Goal: Transaction & Acquisition: Download file/media

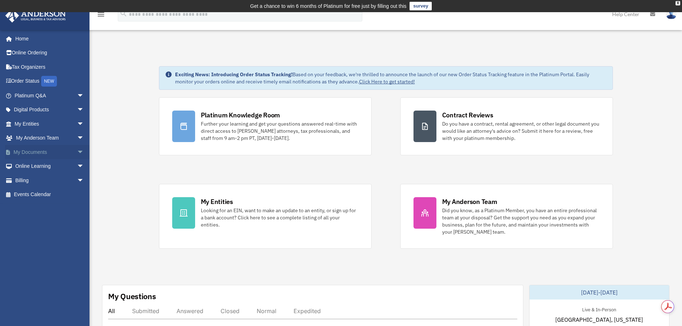
click at [32, 153] on link "My Documents arrow_drop_down" at bounding box center [50, 152] width 90 height 14
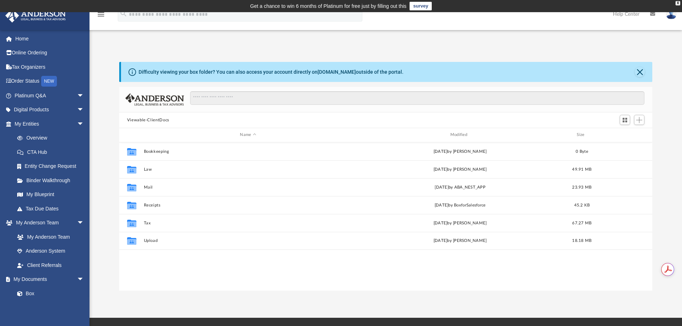
scroll to position [158, 528]
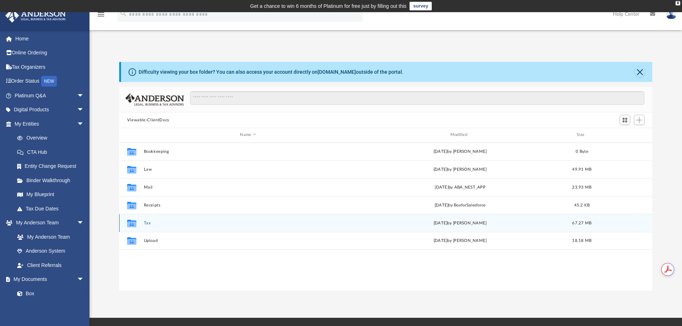
click at [147, 225] on button "Tax" at bounding box center [248, 223] width 209 height 5
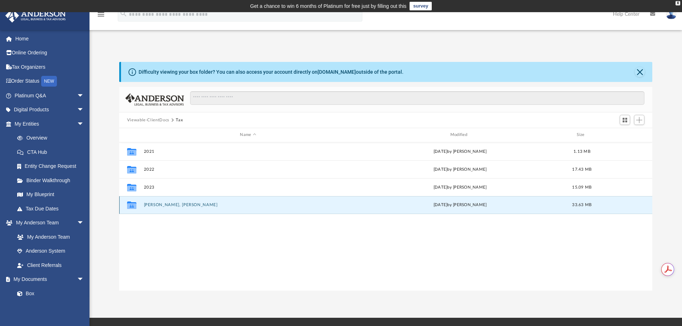
click at [173, 205] on button "[PERSON_NAME], [PERSON_NAME]" at bounding box center [248, 205] width 209 height 5
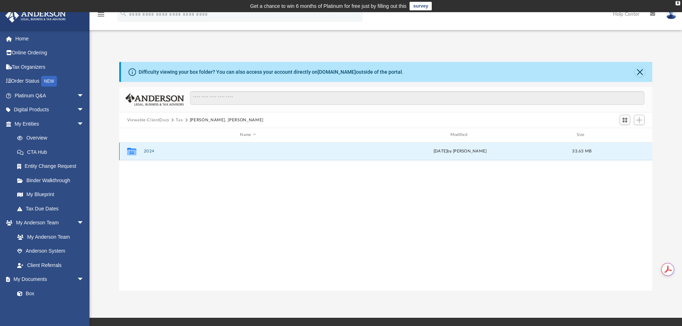
click at [150, 153] on button "2024" at bounding box center [248, 151] width 209 height 5
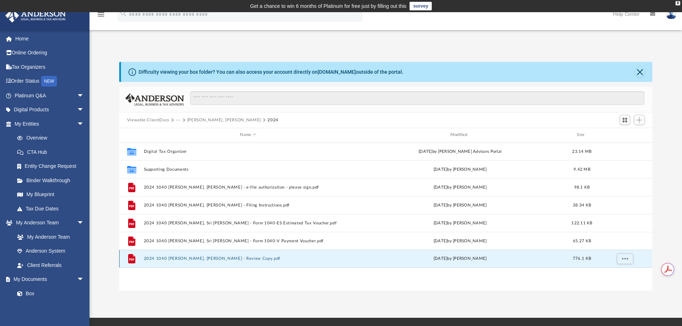
click at [237, 258] on button "2024 1040 [PERSON_NAME], [PERSON_NAME] - Review Copy.pdf" at bounding box center [248, 258] width 209 height 5
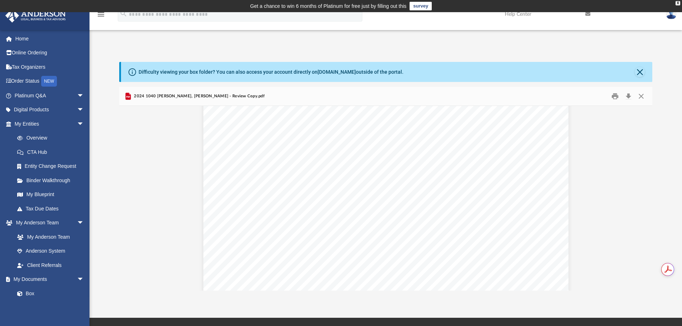
scroll to position [2434, 0]
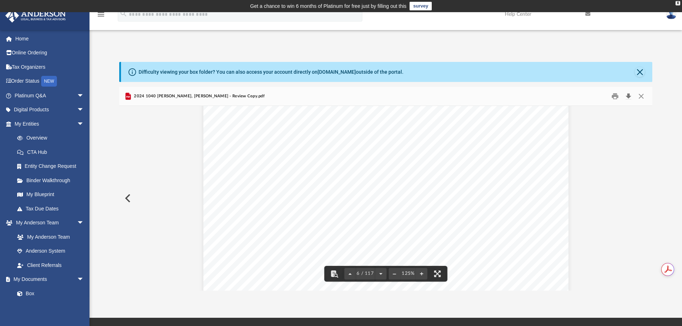
click at [629, 100] on button "Download" at bounding box center [628, 96] width 13 height 11
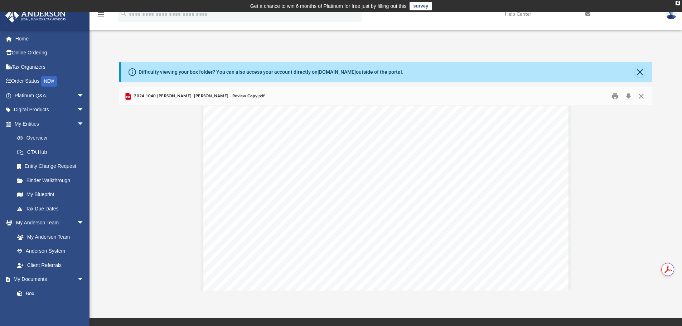
scroll to position [4296, 0]
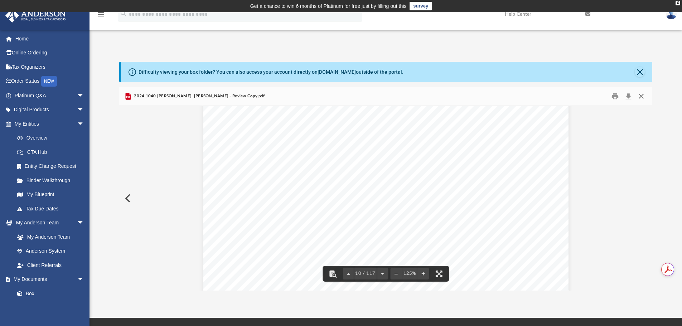
click at [642, 94] on button "Close" at bounding box center [641, 96] width 13 height 11
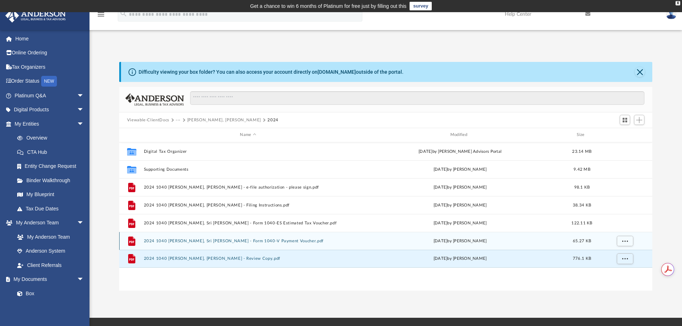
click at [251, 242] on button "2024 1040 [PERSON_NAME], Sri [PERSON_NAME] - Form 1040-V Payment Voucher.pdf" at bounding box center [248, 241] width 209 height 5
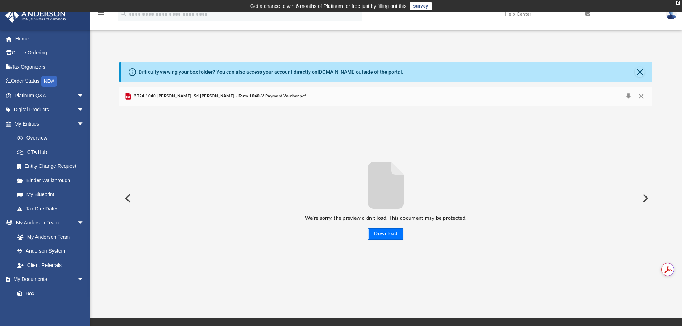
click at [385, 237] on button "Download" at bounding box center [385, 233] width 35 height 11
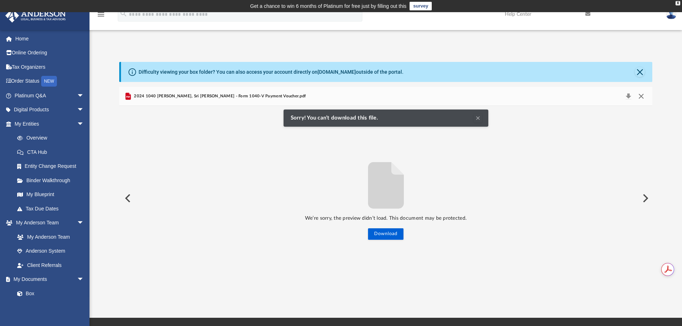
click at [640, 94] on button "Close" at bounding box center [641, 96] width 13 height 10
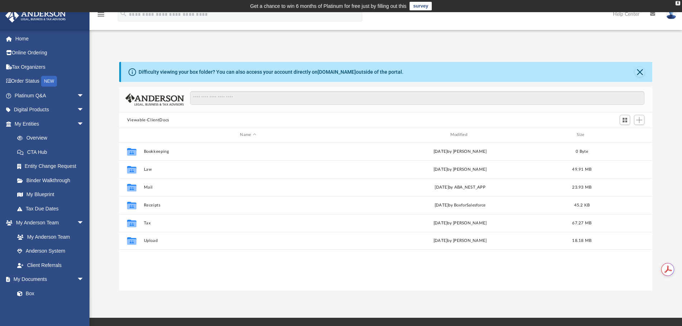
scroll to position [158, 528]
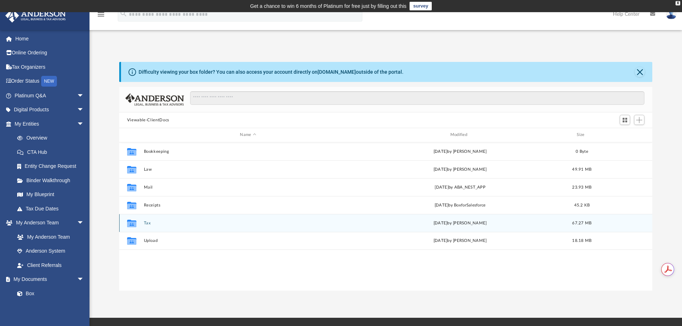
click at [150, 223] on button "Tax" at bounding box center [248, 223] width 209 height 5
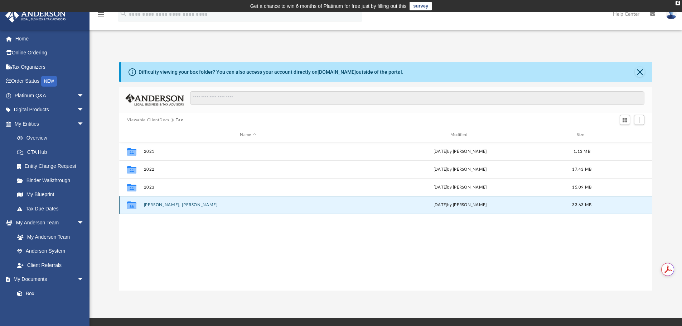
click at [154, 203] on button "[PERSON_NAME], [PERSON_NAME]" at bounding box center [248, 205] width 209 height 5
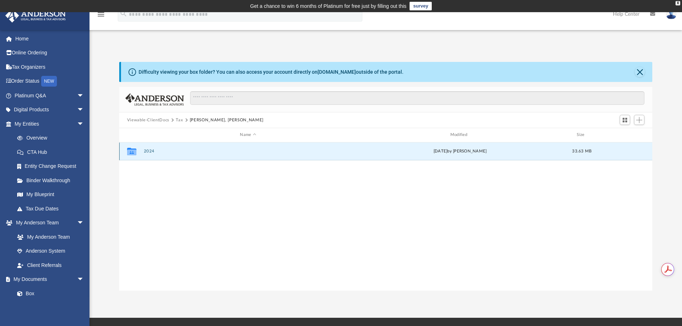
click at [151, 151] on button "2024" at bounding box center [248, 151] width 209 height 5
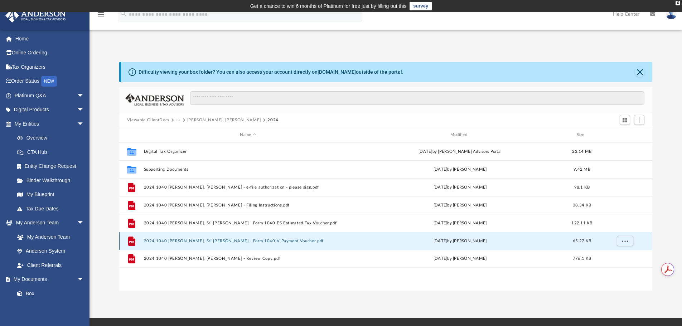
click at [264, 242] on button "2024 1040 [PERSON_NAME], Sri [PERSON_NAME] - Form 1040-V Payment Voucher.pdf" at bounding box center [248, 241] width 209 height 5
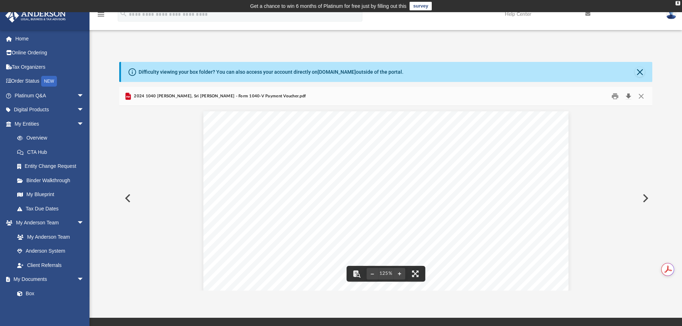
click at [626, 97] on button "Download" at bounding box center [628, 96] width 13 height 11
click at [644, 97] on button "Close" at bounding box center [641, 96] width 13 height 11
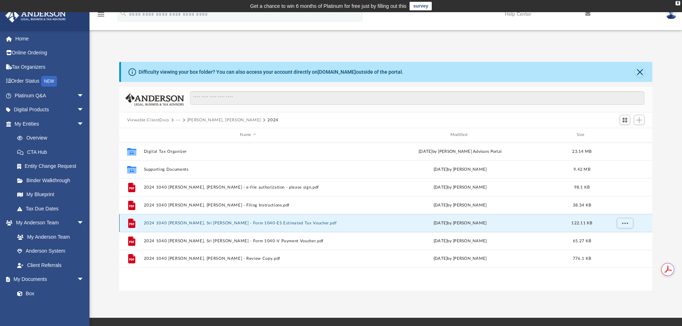
click at [269, 223] on button "2024 1040 [PERSON_NAME], Sri [PERSON_NAME] - Form 1040-ES Estimated Tax Voucher…" at bounding box center [248, 223] width 209 height 5
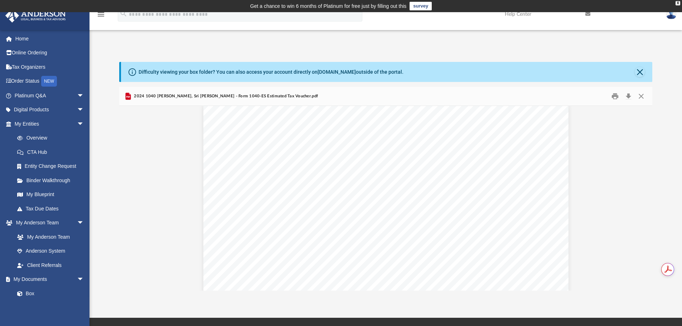
scroll to position [501, 0]
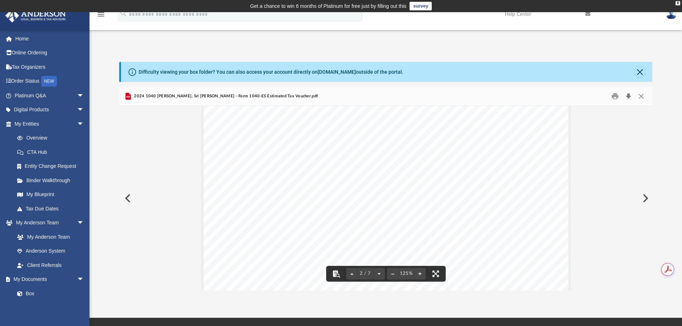
click at [628, 97] on button "Download" at bounding box center [628, 96] width 13 height 11
click at [640, 98] on button "Close" at bounding box center [641, 96] width 13 height 11
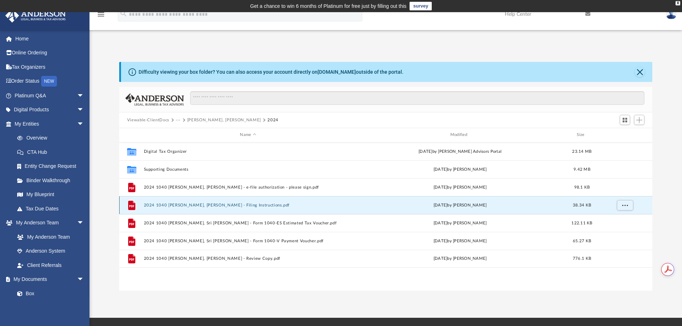
click at [245, 206] on button "2024 1040 [PERSON_NAME], [PERSON_NAME] - Filing Instructions.pdf" at bounding box center [248, 205] width 209 height 5
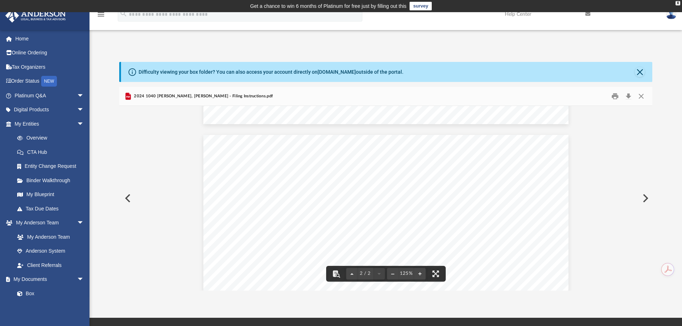
scroll to position [388, 0]
click at [631, 97] on button "Download" at bounding box center [628, 96] width 13 height 11
click at [639, 73] on button "Close" at bounding box center [640, 72] width 10 height 10
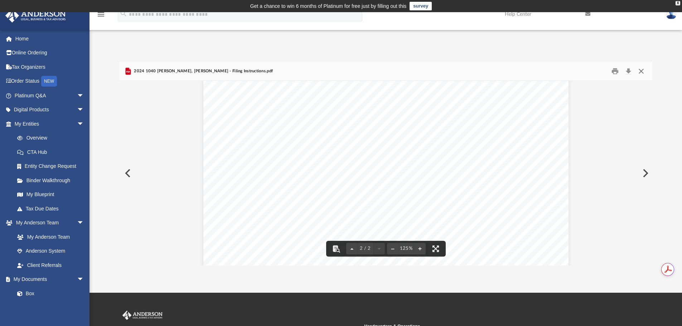
click at [642, 72] on button "Close" at bounding box center [641, 71] width 13 height 11
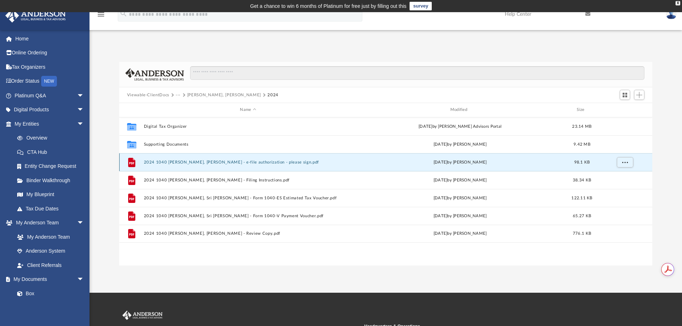
click at [250, 165] on button "2024 1040 [PERSON_NAME], [PERSON_NAME] - e-file authorization - please sign.pdf" at bounding box center [248, 162] width 209 height 5
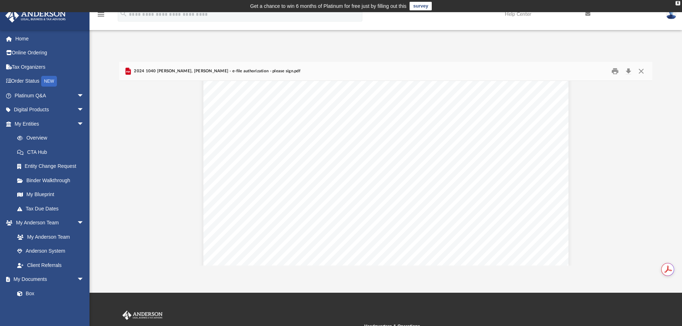
scroll to position [251, 0]
